Goal: Check status

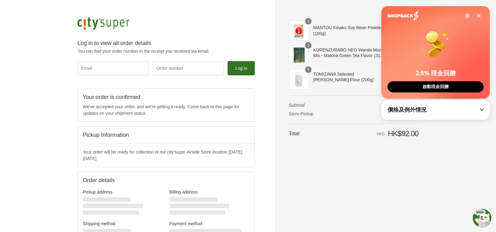
click at [481, 15] on div "Settings 2.5% 現金回贈 啟動現金回贈" at bounding box center [435, 52] width 108 height 92
click at [478, 16] on icon at bounding box center [478, 15] width 5 height 5
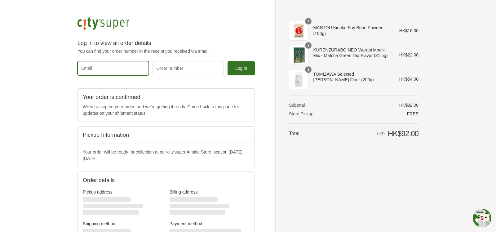
click at [114, 69] on input "Email" at bounding box center [112, 68] width 71 height 14
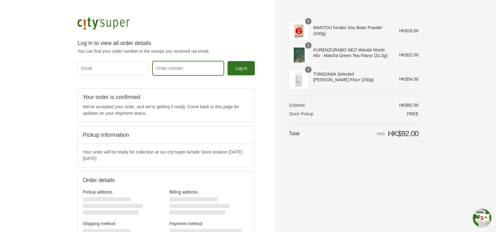
click at [173, 70] on input "Order number" at bounding box center [188, 68] width 71 height 14
click at [181, 112] on p "We’ve accepted your order, and we’re getting it ready. Come back to this page f…" at bounding box center [166, 110] width 167 height 13
click at [191, 66] on input "Order number" at bounding box center [188, 68] width 71 height 14
click at [112, 21] on img at bounding box center [103, 23] width 52 height 12
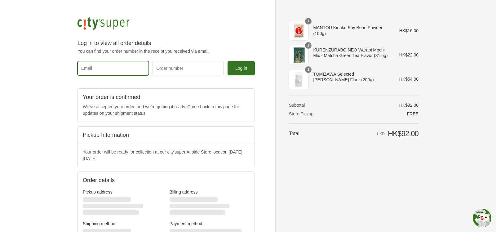
click at [125, 65] on input "Email" at bounding box center [112, 68] width 71 height 14
paste input "[EMAIL_ADDRESS][DOMAIN_NAME]"
type input "[EMAIL_ADDRESS][DOMAIN_NAME]"
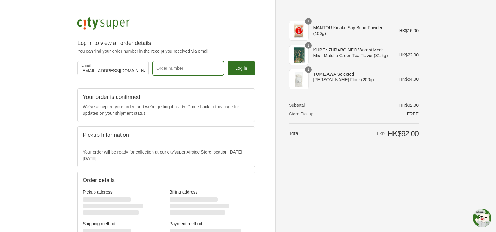
click at [173, 74] on input "Order number" at bounding box center [188, 68] width 71 height 14
paste input "160095699"
type input "160095699"
click at [255, 69] on div "Email [EMAIL_ADDRESS][DOMAIN_NAME] Order number 160095699 Log in" at bounding box center [166, 68] width 181 height 18
click at [241, 70] on button "Log in" at bounding box center [241, 68] width 27 height 14
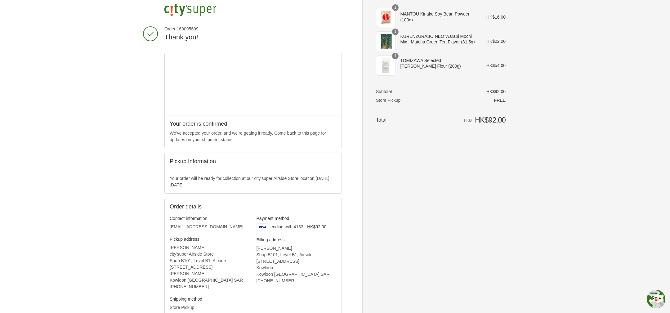
scroll to position [10, 0]
